Goal: Find specific page/section: Find specific page/section

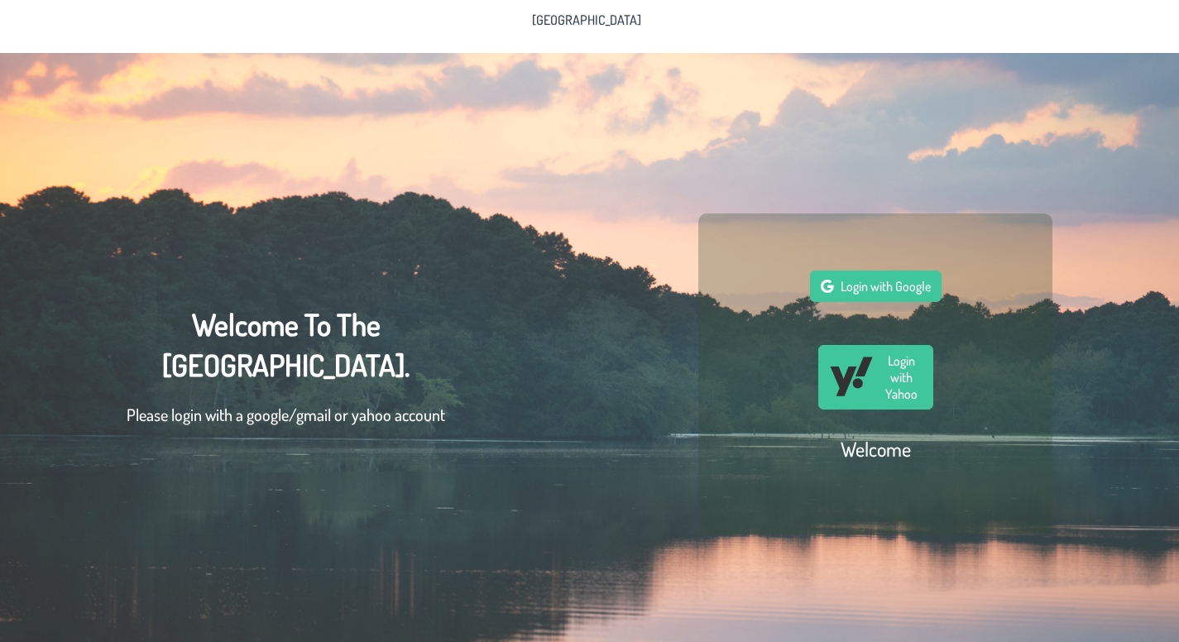
scroll to position [0, 12]
click at [927, 295] on button "Login with Google" at bounding box center [876, 286] width 132 height 31
click at [898, 295] on span "Login with Google" at bounding box center [886, 286] width 90 height 17
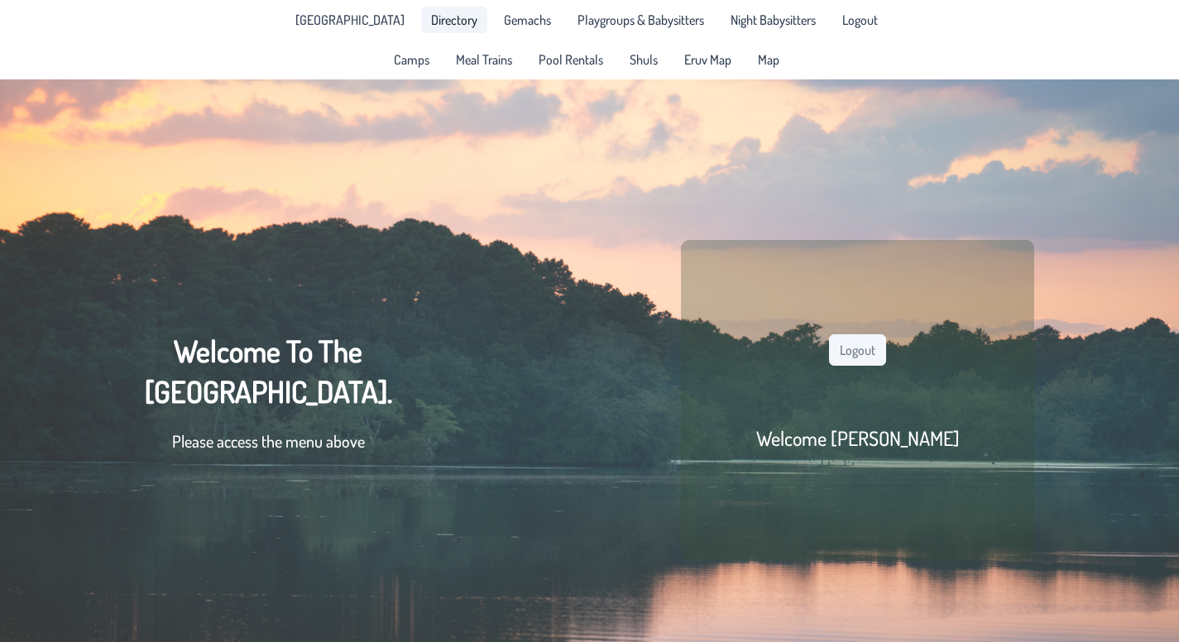
click at [431, 21] on span "Directory" at bounding box center [454, 19] width 46 height 13
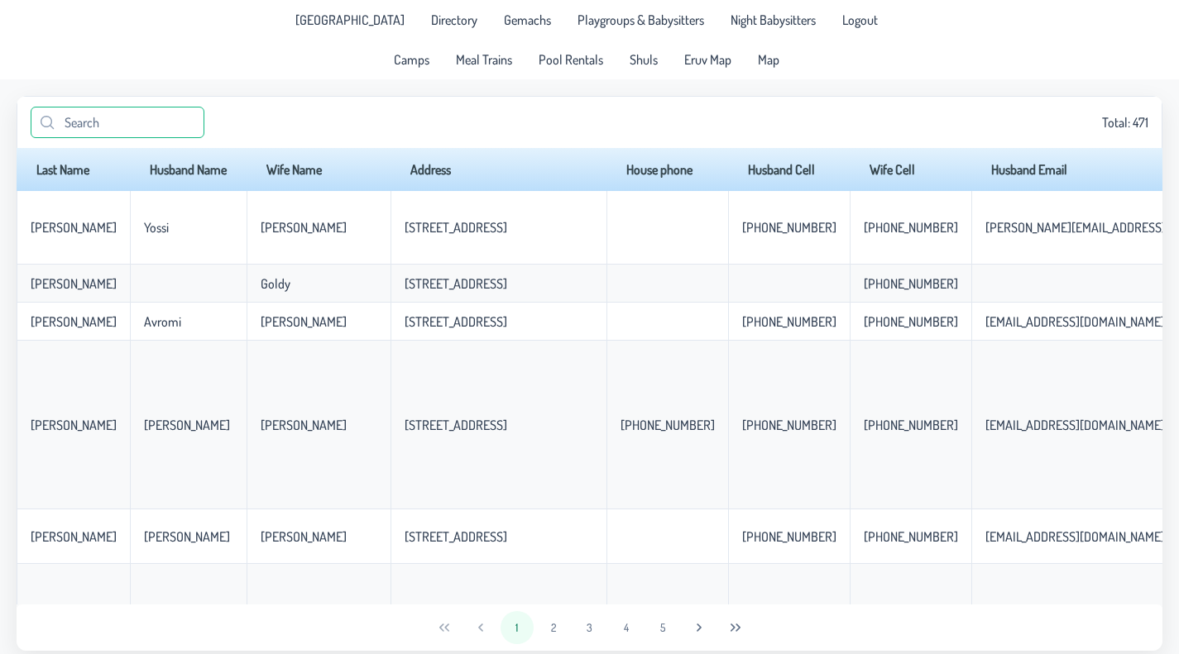
click at [203, 138] on input "text" at bounding box center [118, 122] width 174 height 31
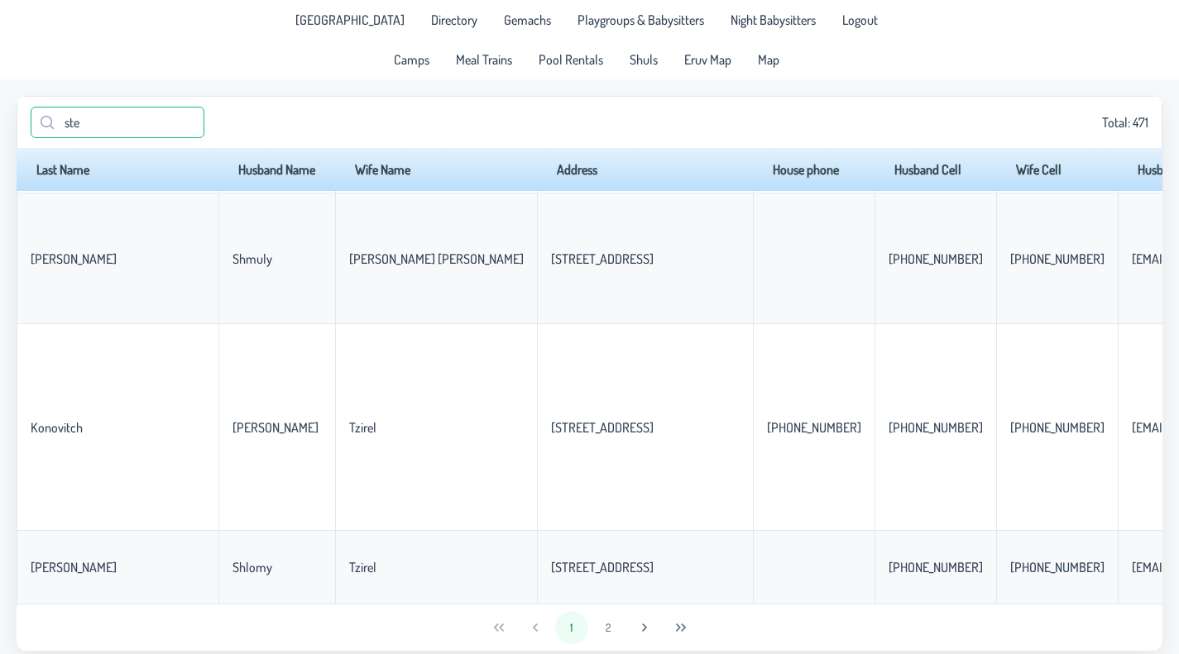
scroll to position [53, 0]
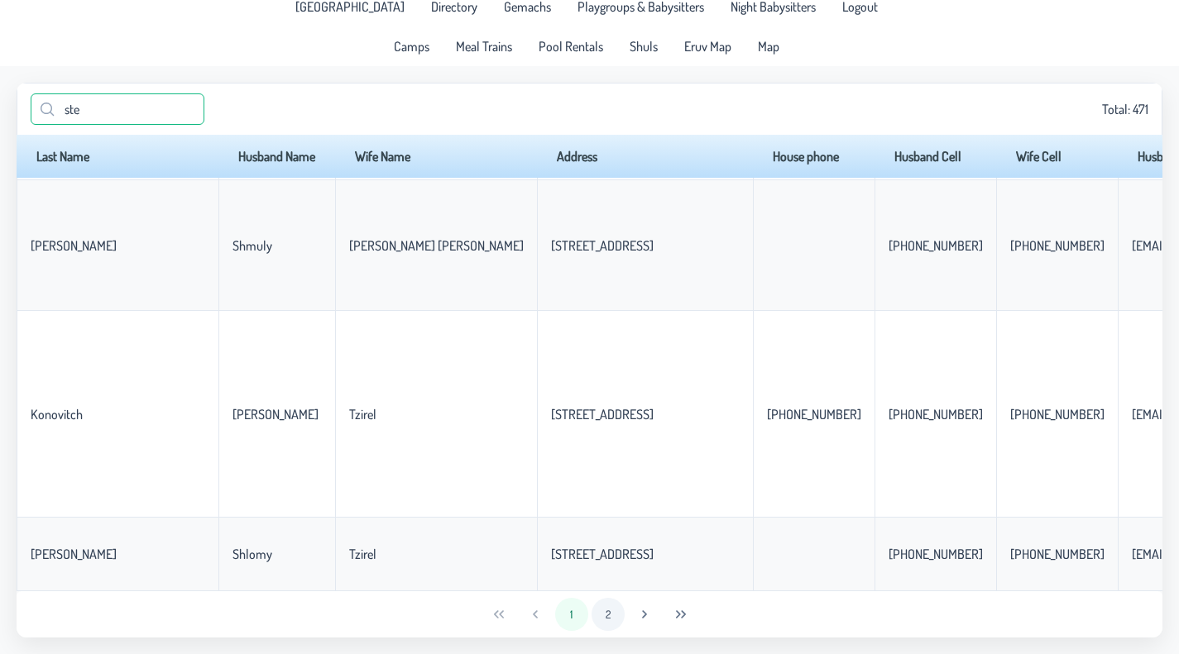
type input "ste"
click at [611, 601] on button "2" at bounding box center [608, 614] width 33 height 33
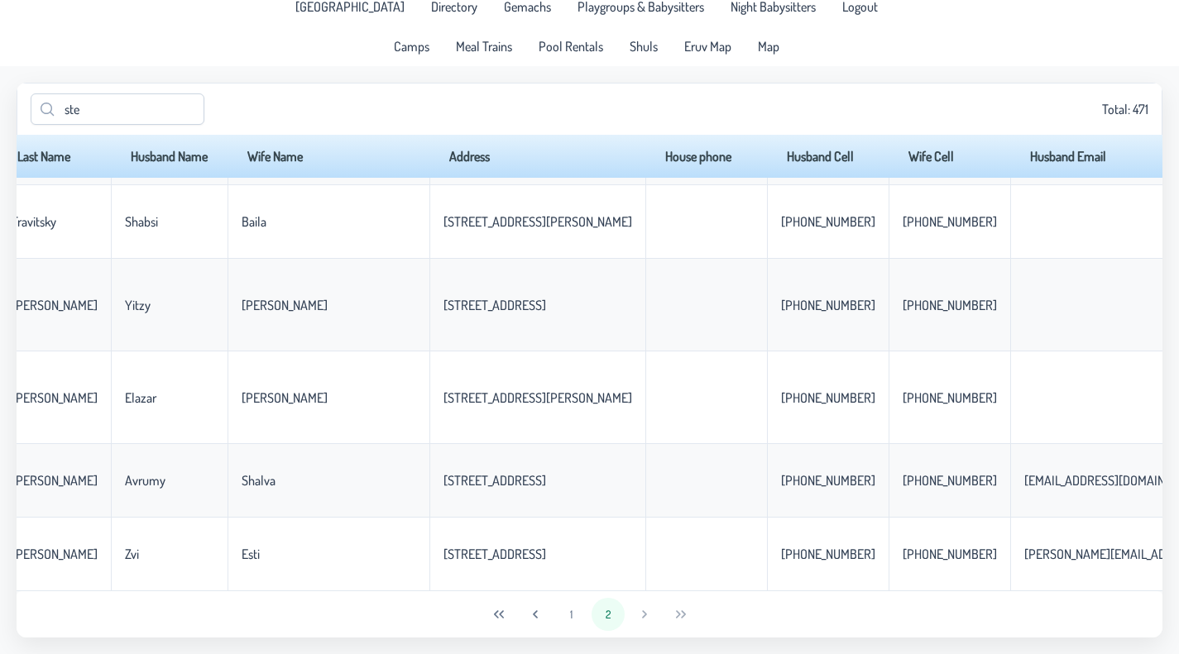
scroll to position [4451, 0]
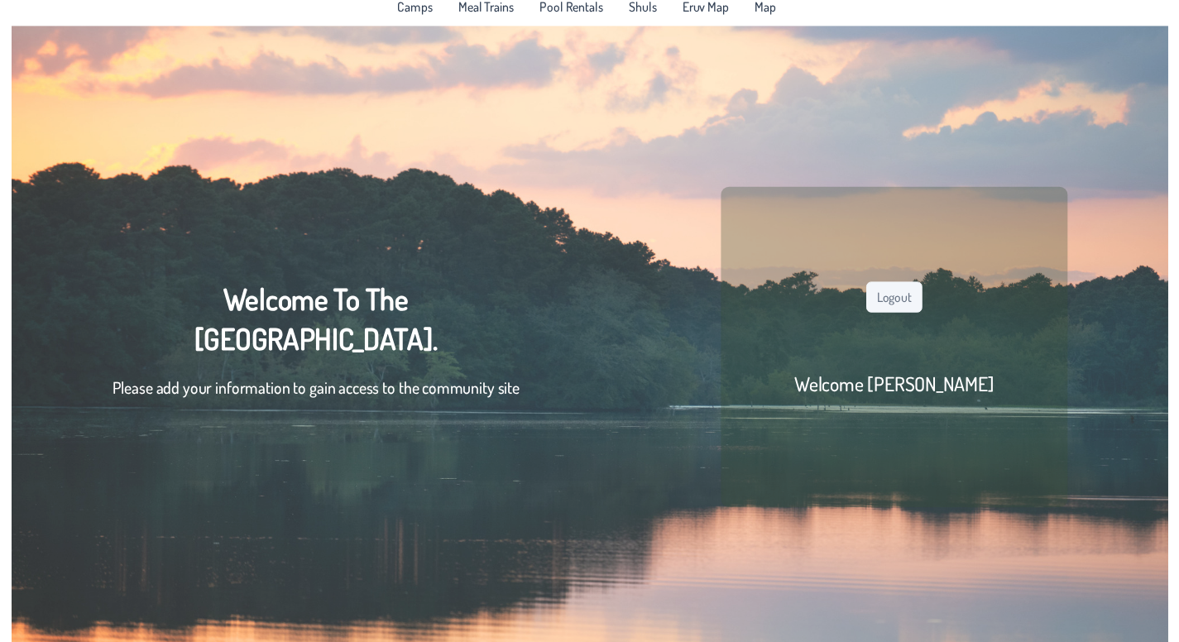
scroll to position [0, 12]
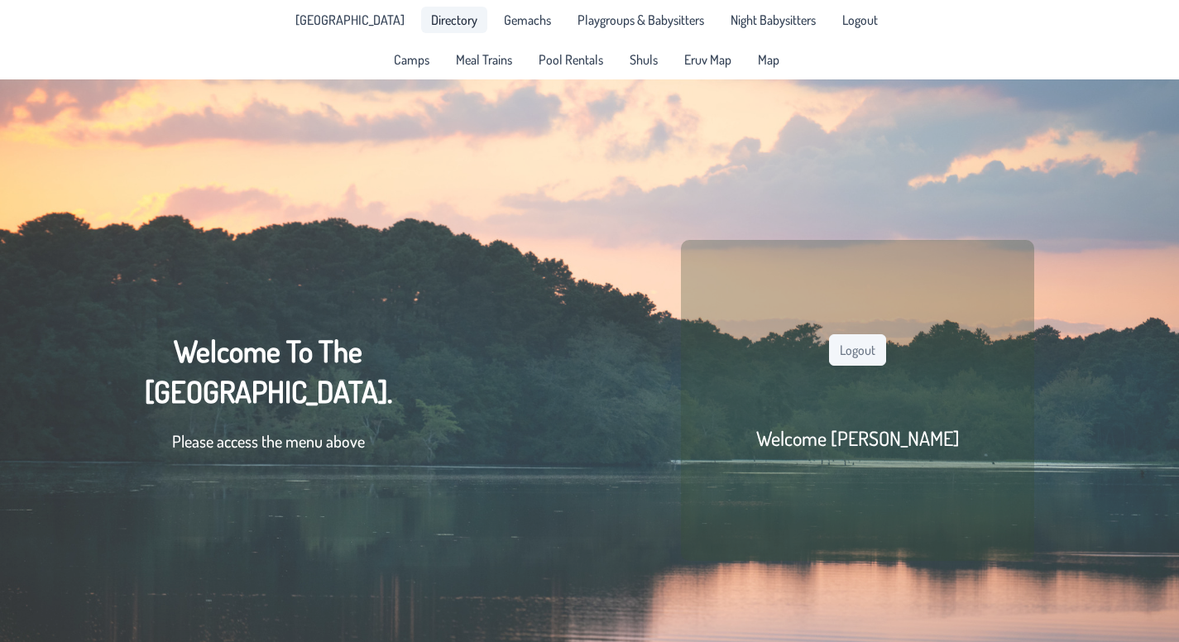
click at [431, 26] on span "Directory" at bounding box center [454, 19] width 46 height 13
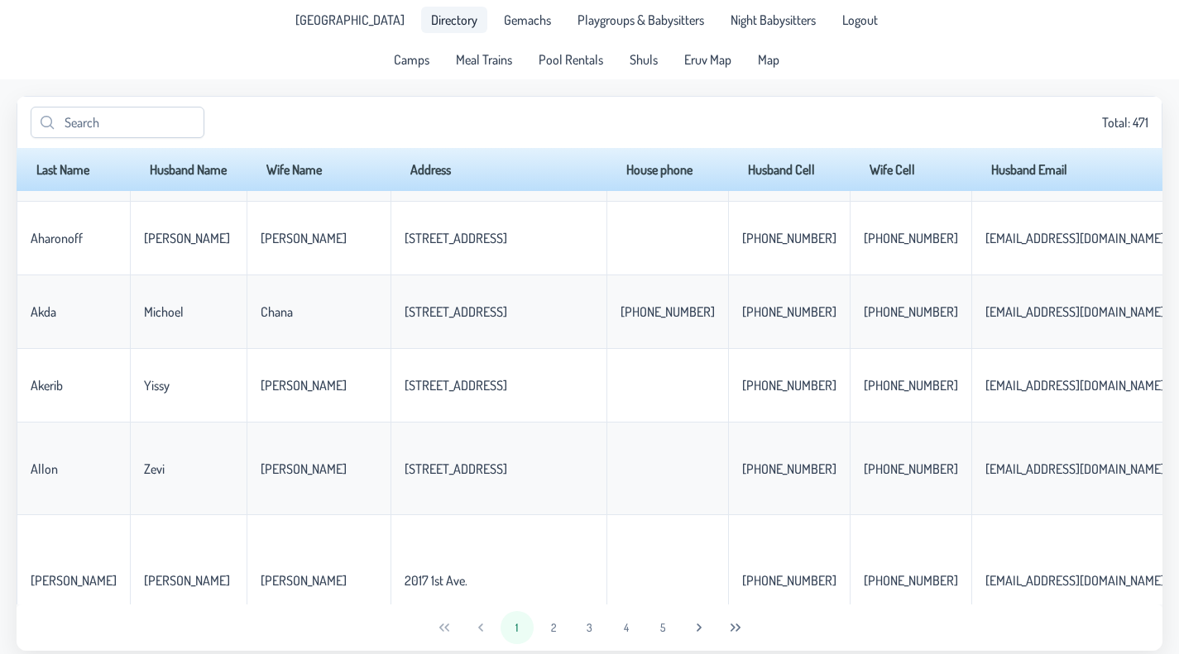
scroll to position [702, 0]
